Goal: Find specific page/section: Find specific page/section

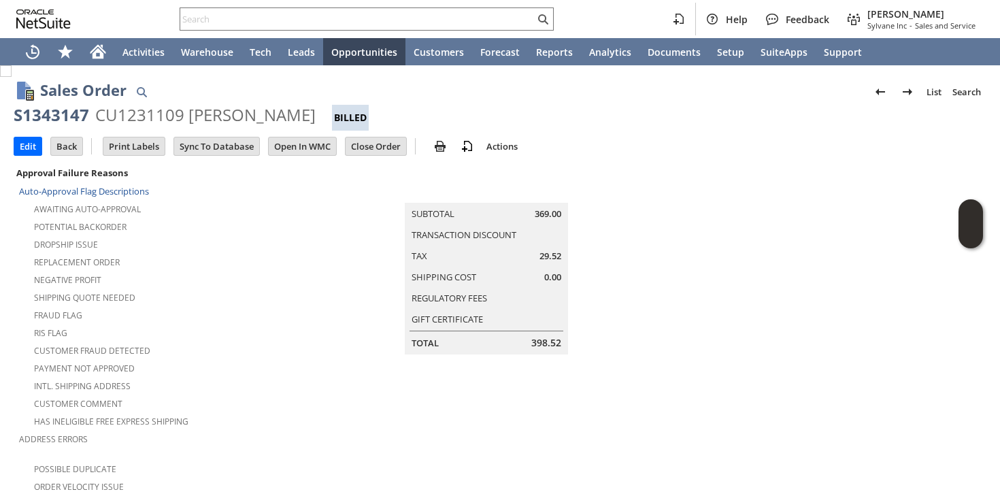
click at [363, 14] on input "text" at bounding box center [357, 19] width 354 height 16
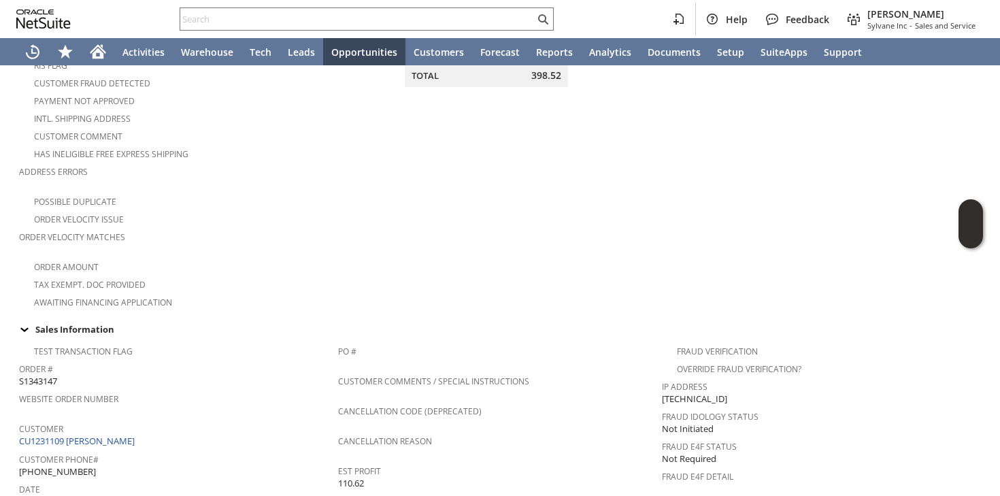
paste input "noffsbob@gmail.com"
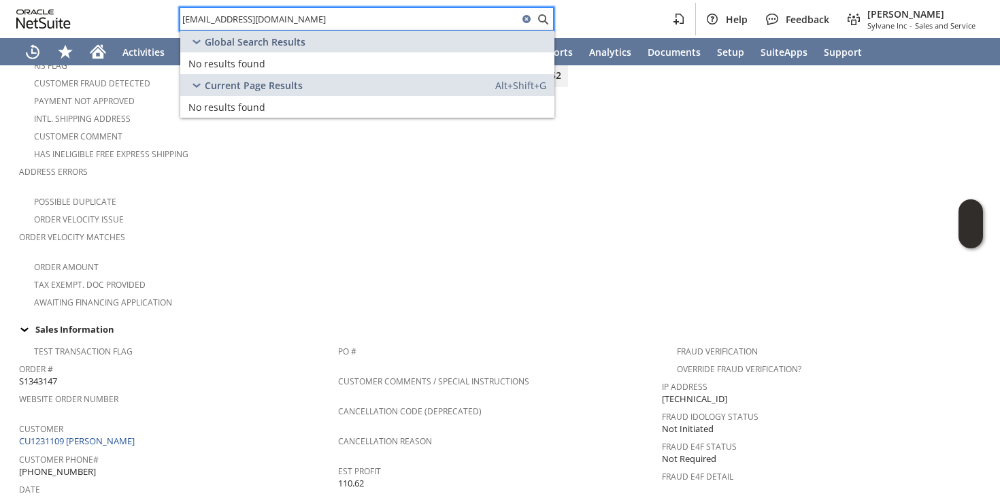
type input "noffsbob@gmail.com"
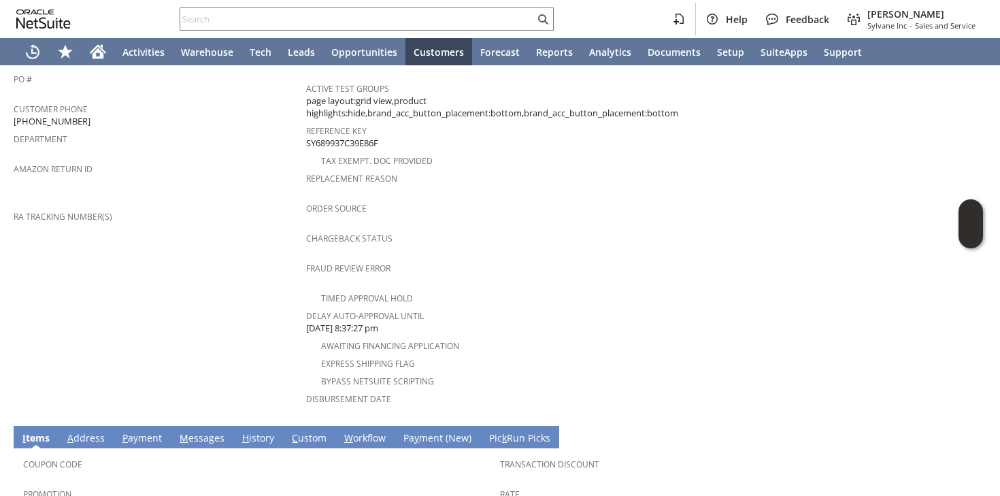
scroll to position [561, 0]
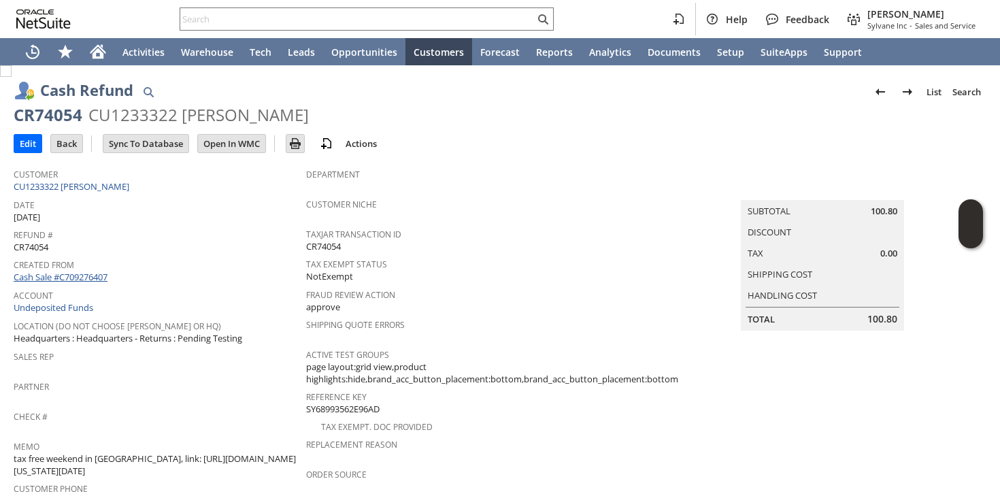
click at [82, 272] on link "Cash Sale #C709276407" at bounding box center [61, 277] width 94 height 12
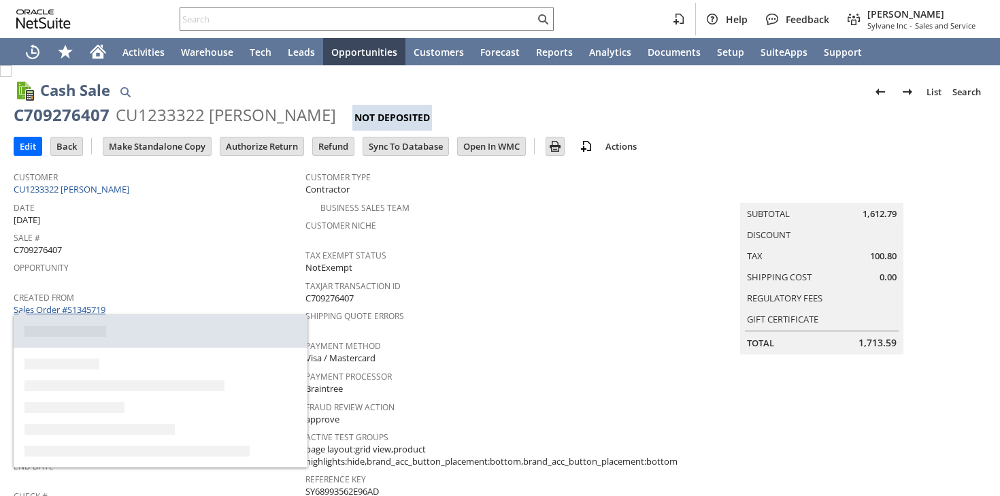
click at [94, 303] on link "Sales Order #S1345719" at bounding box center [61, 309] width 95 height 12
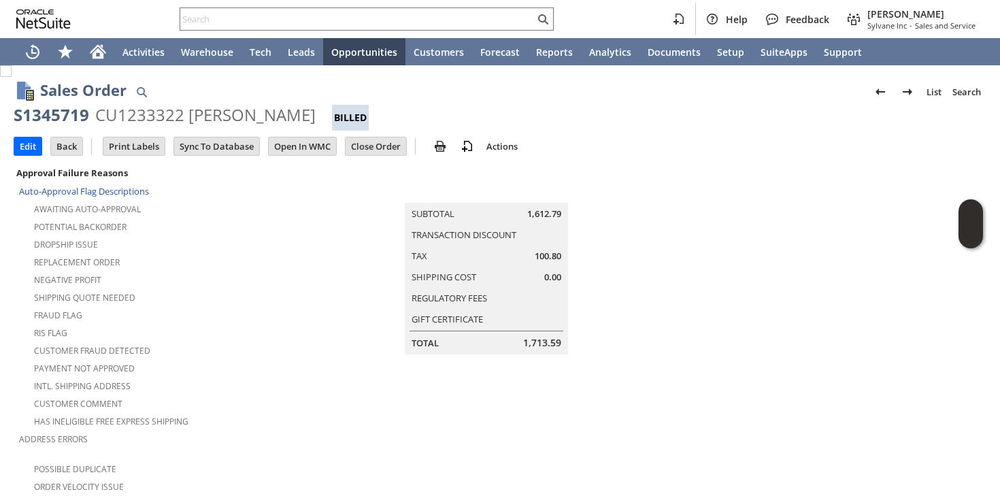
click at [166, 114] on div "CU1233322 derek gustafson" at bounding box center [205, 115] width 220 height 22
copy div "CU1233322"
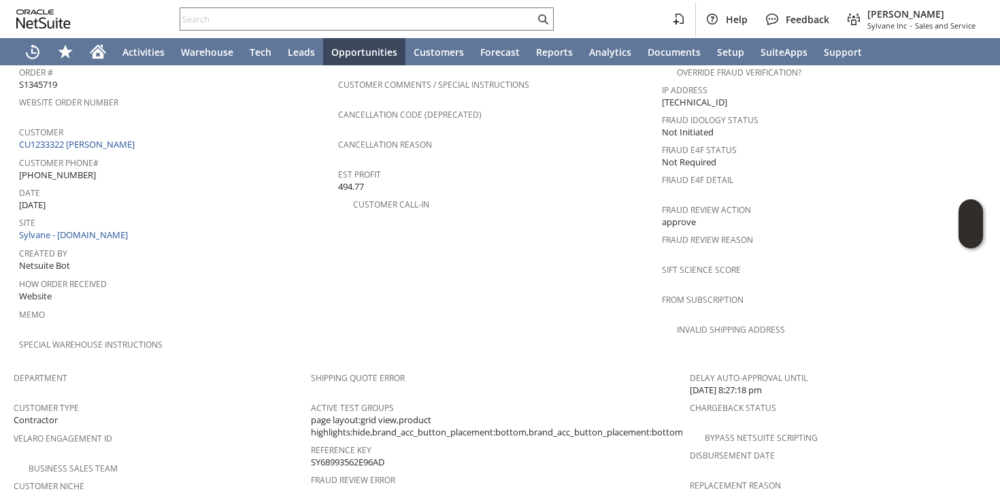
scroll to position [471, 0]
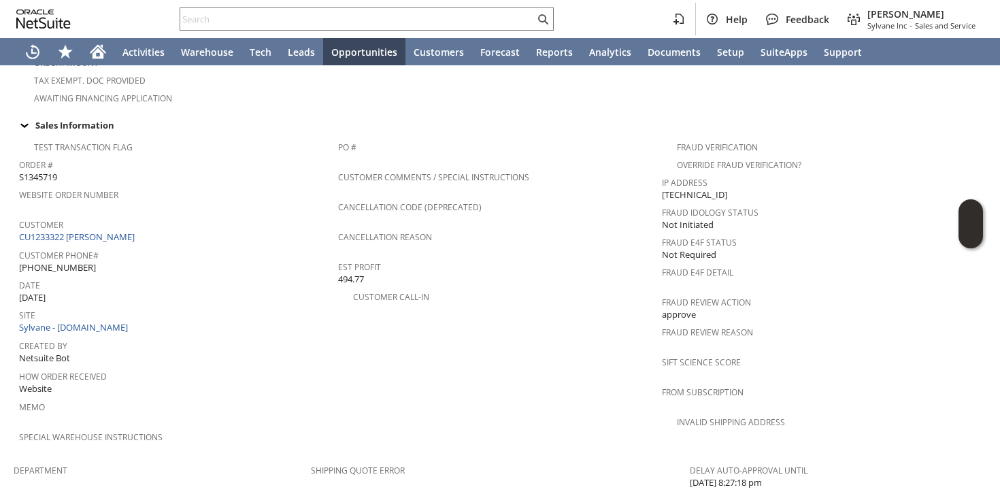
click at [107, 215] on span "Customer" at bounding box center [175, 223] width 312 height 16
click at [105, 231] on link "CU1233322 derek gustafson" at bounding box center [78, 237] width 119 height 12
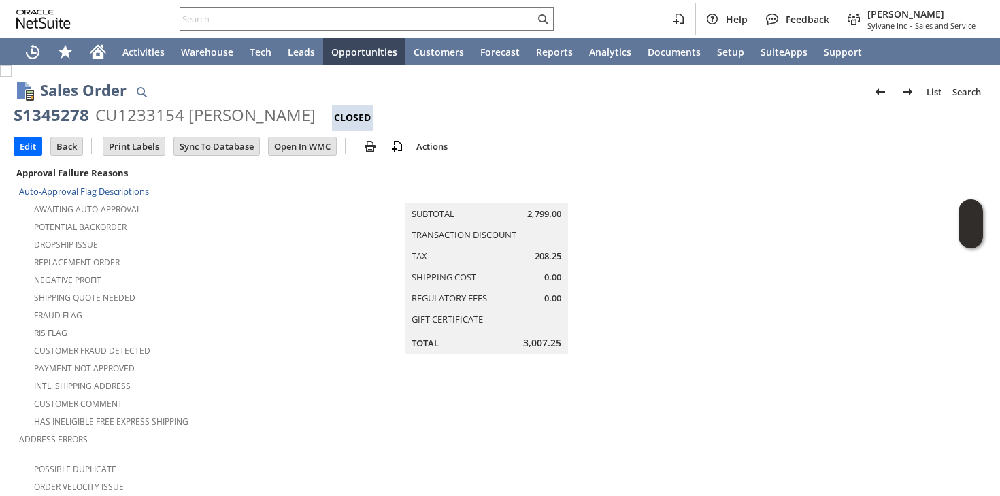
click at [139, 107] on div "CU1233154 [PERSON_NAME]" at bounding box center [205, 115] width 220 height 22
click at [133, 119] on div "CU1233154 [PERSON_NAME]" at bounding box center [205, 115] width 220 height 22
copy div "CU1233154"
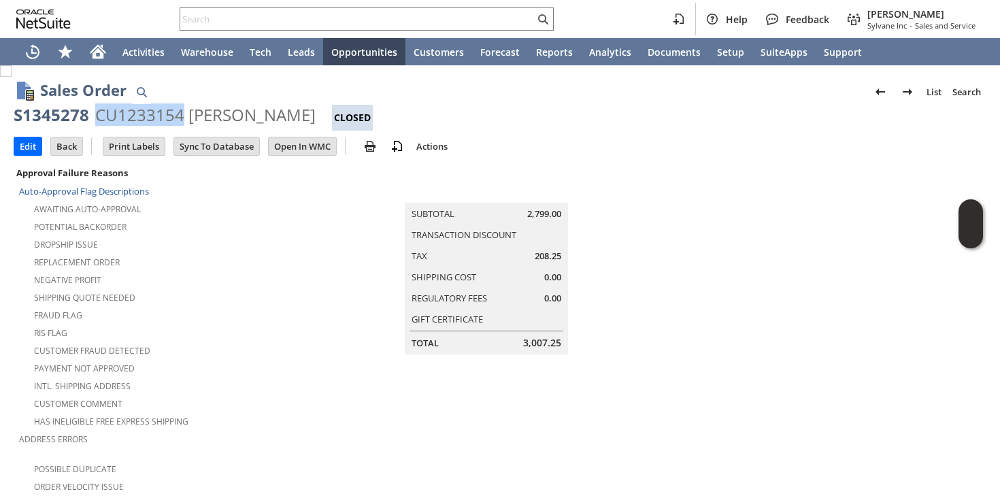
copy div "CU1233154"
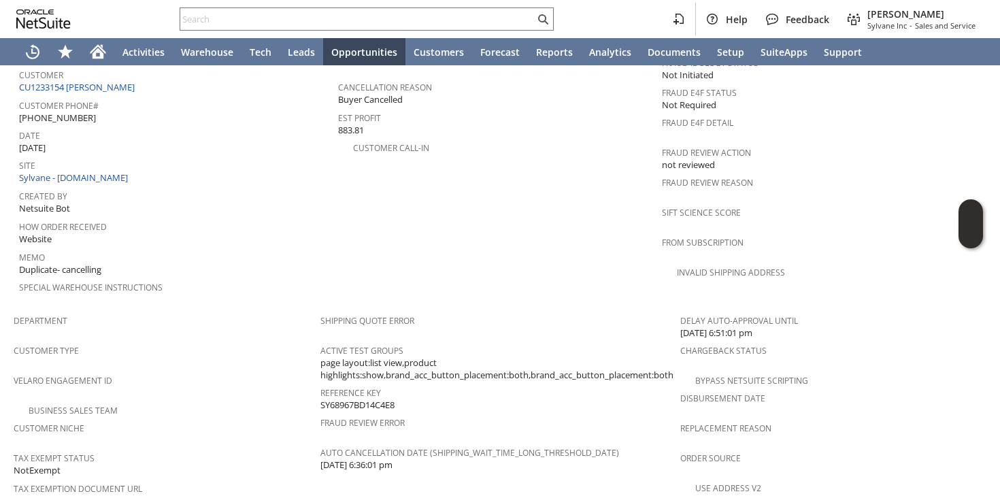
scroll to position [321, 0]
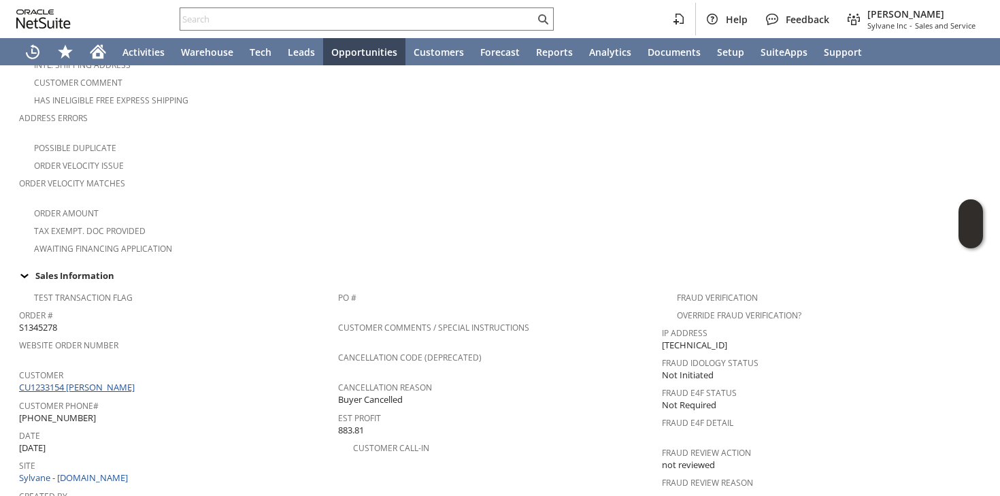
click at [102, 381] on link "CU1233154 [PERSON_NAME]" at bounding box center [78, 387] width 119 height 12
